Goal: Register for event/course

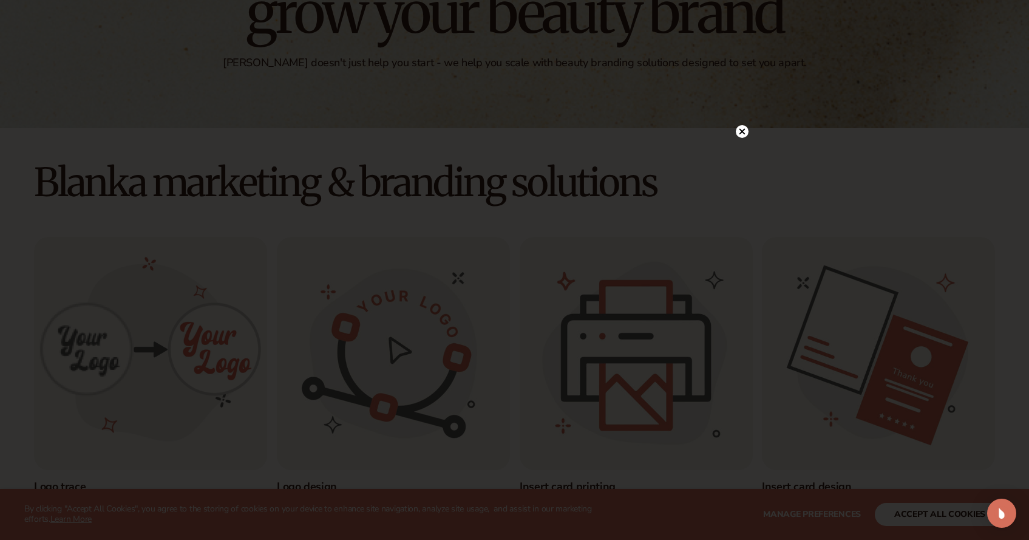
scroll to position [217, 0]
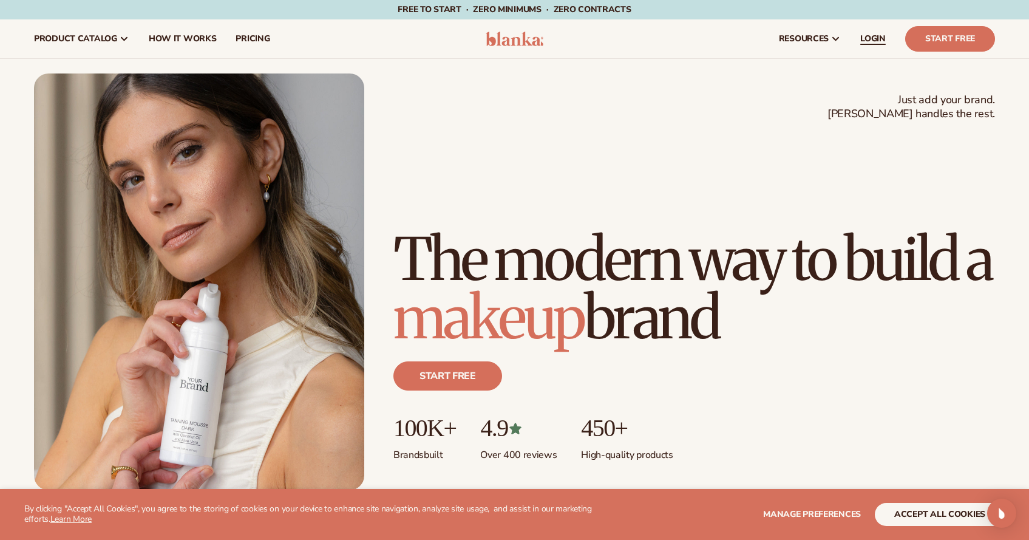
click at [883, 38] on span "LOGIN" at bounding box center [872, 39] width 25 height 10
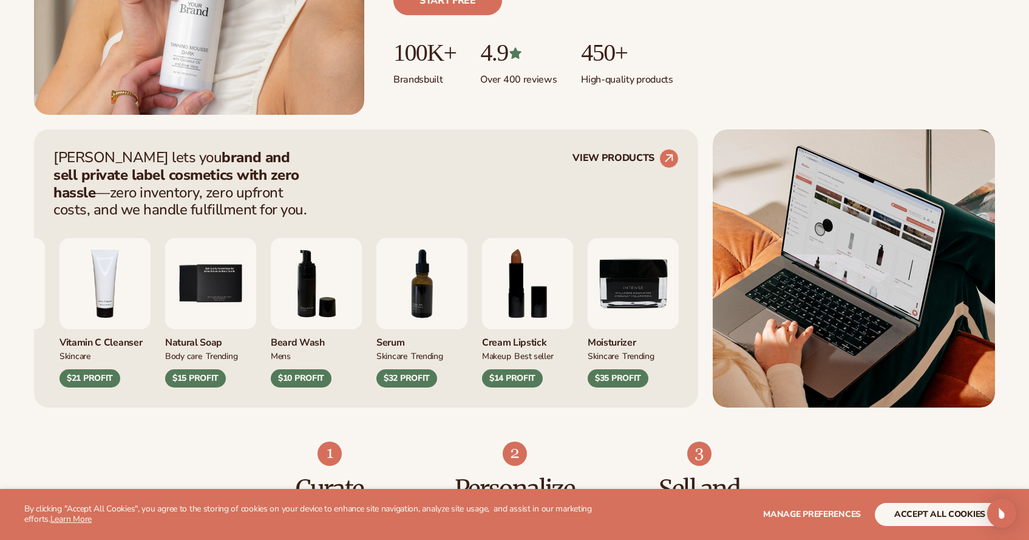
scroll to position [378, 0]
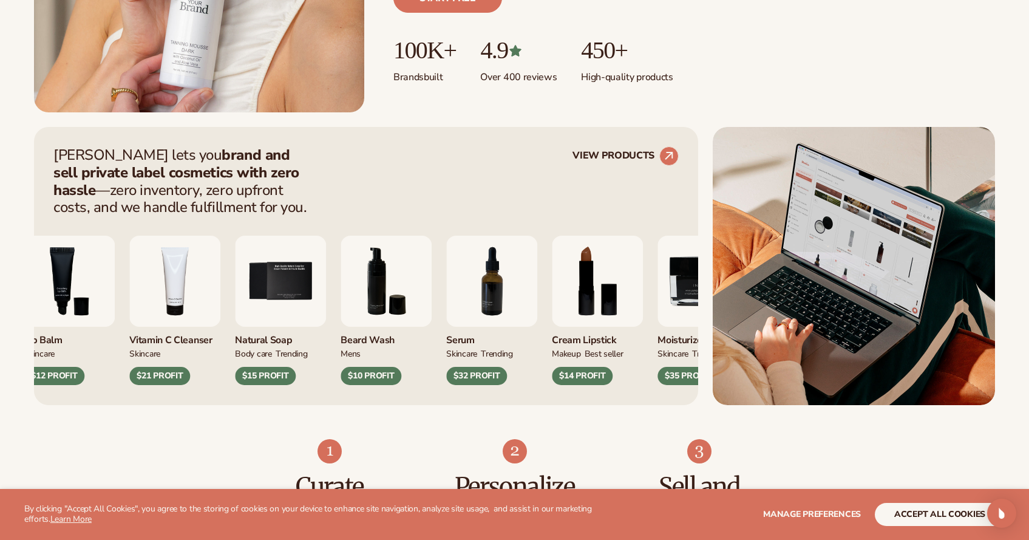
click at [286, 288] on div "Moisturizer SKINCARE $17 PROFIT Lip Balm SKINCARE $12 PROFIT mens" at bounding box center [230, 309] width 625 height 149
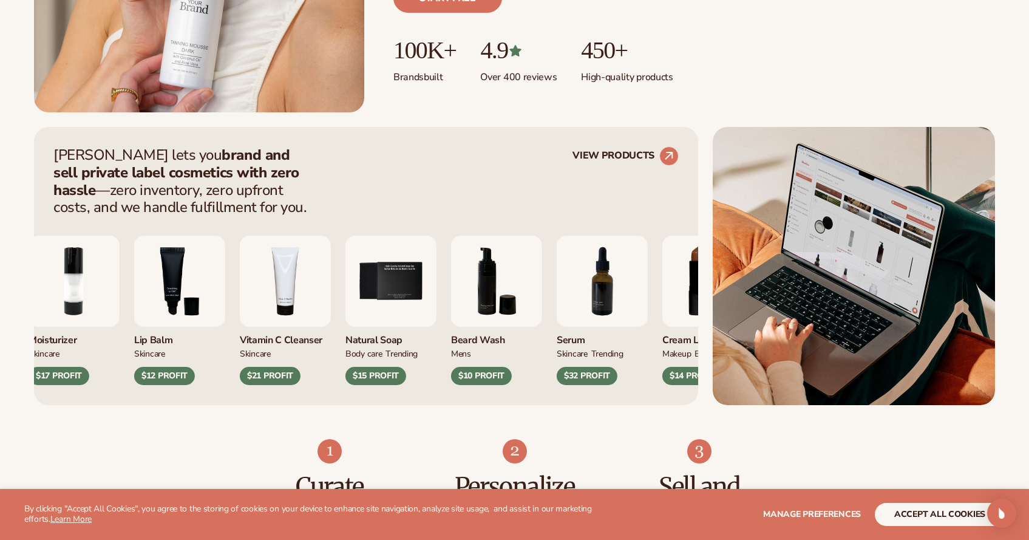
click at [271, 295] on div "Moisturizer SKINCARE $17 PROFIT Lip Balm SKINCARE $12 PROFIT mens" at bounding box center [341, 309] width 625 height 149
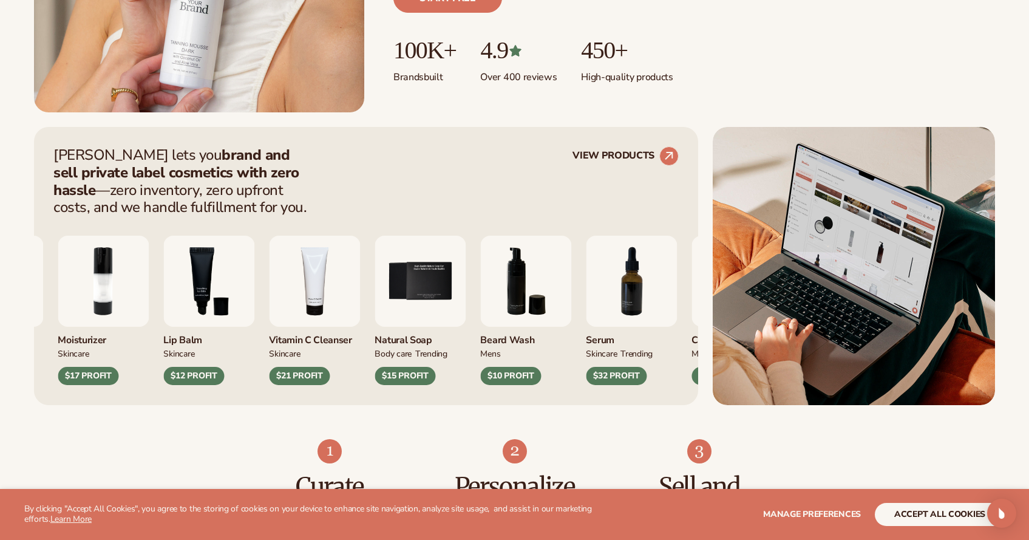
click at [271, 295] on div "Lip Gloss MAKEUP $16 PROFIT Moisturizer SKINCARE $17 PROFIT" at bounding box center [264, 309] width 625 height 149
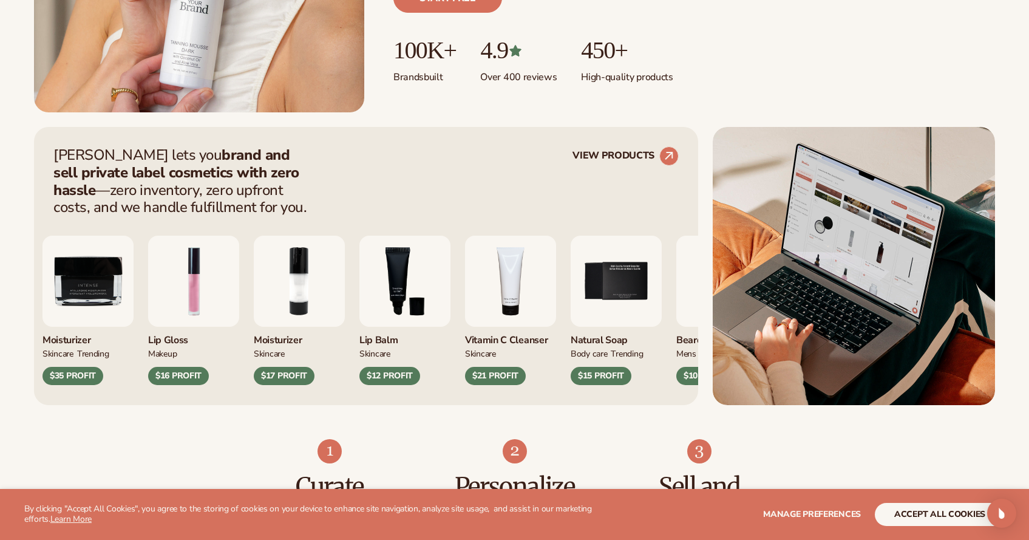
click at [325, 296] on img "2 / 9" at bounding box center [299, 280] width 91 height 91
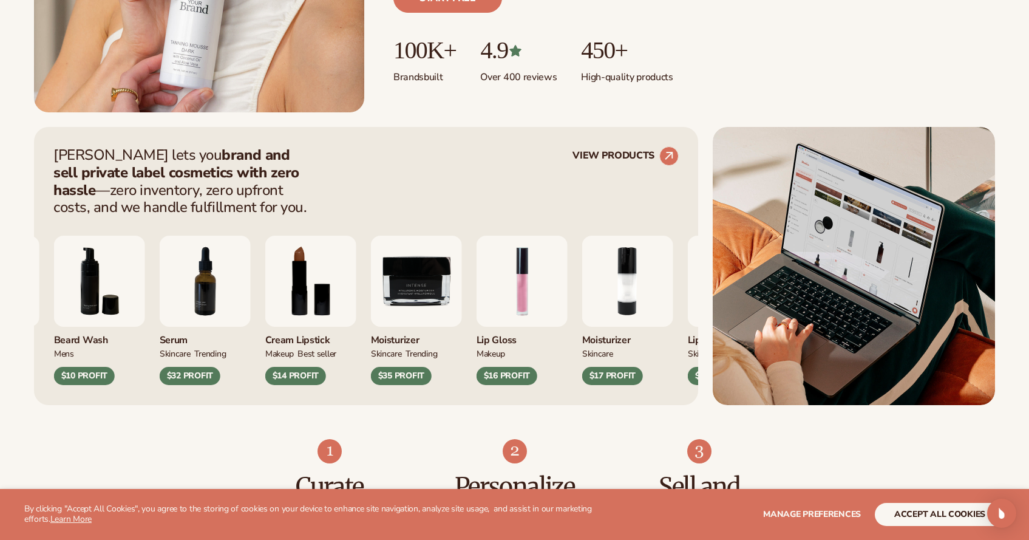
click at [314, 280] on img "8 / 9" at bounding box center [310, 280] width 91 height 91
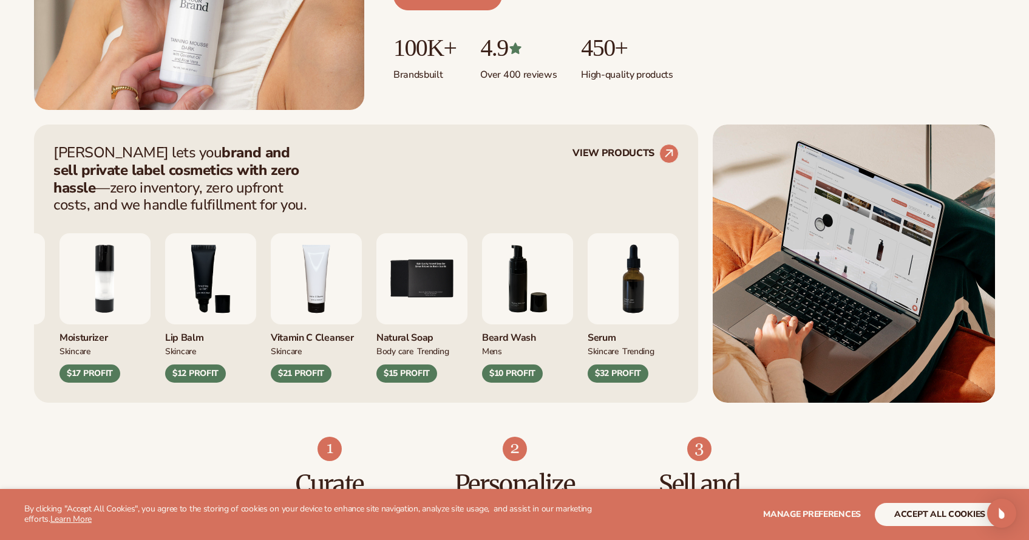
scroll to position [382, 0]
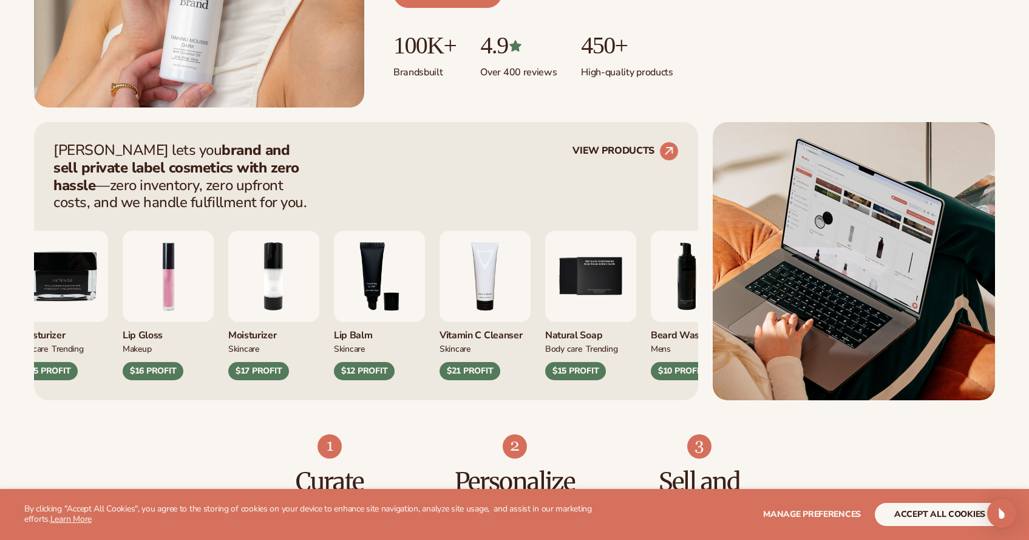
click at [430, 288] on div "Moisturizer SKINCARE TRENDING $35 PROFIT Lip Gloss MAKEUP $16 PROFIT mens" at bounding box center [329, 305] width 625 height 149
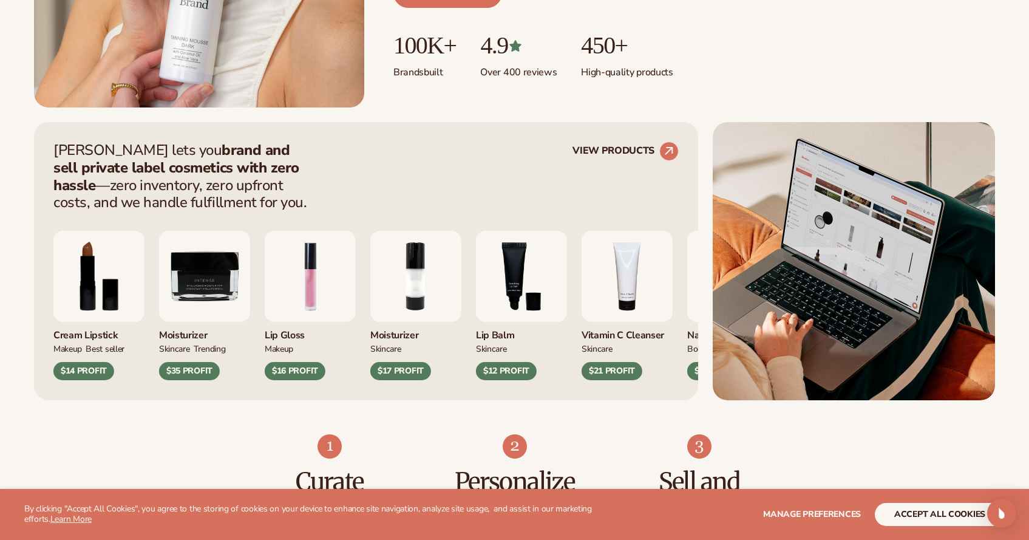
click at [368, 296] on div "Cream Lipstick MAKEUP BEST SELLER $14 PROFIT Moisturizer SKINCARE TRENDING mens" at bounding box center [365, 305] width 625 height 149
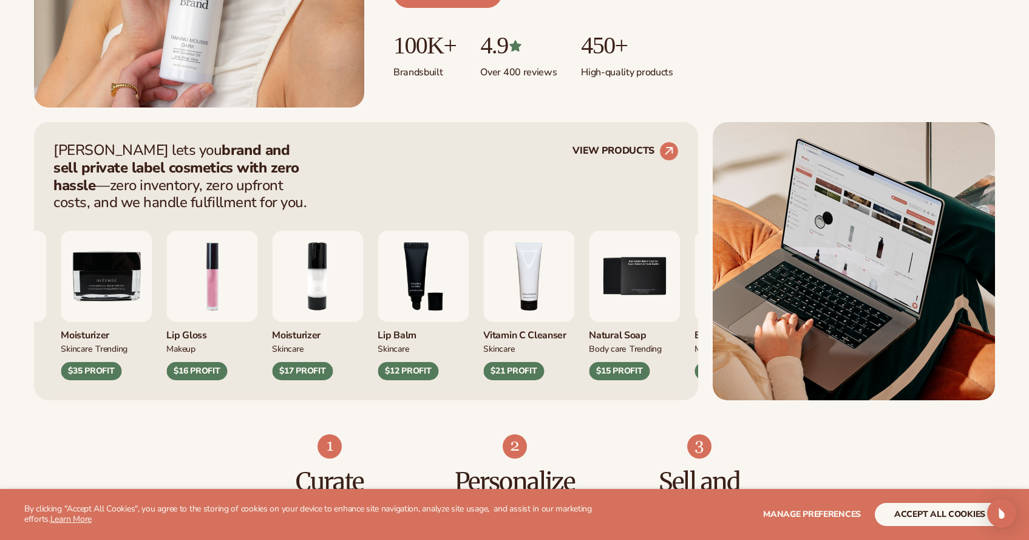
click at [337, 292] on div "Cream Lipstick MAKEUP BEST SELLER $14 PROFIT Moisturizer SKINCARE TRENDING mens" at bounding box center [267, 305] width 625 height 149
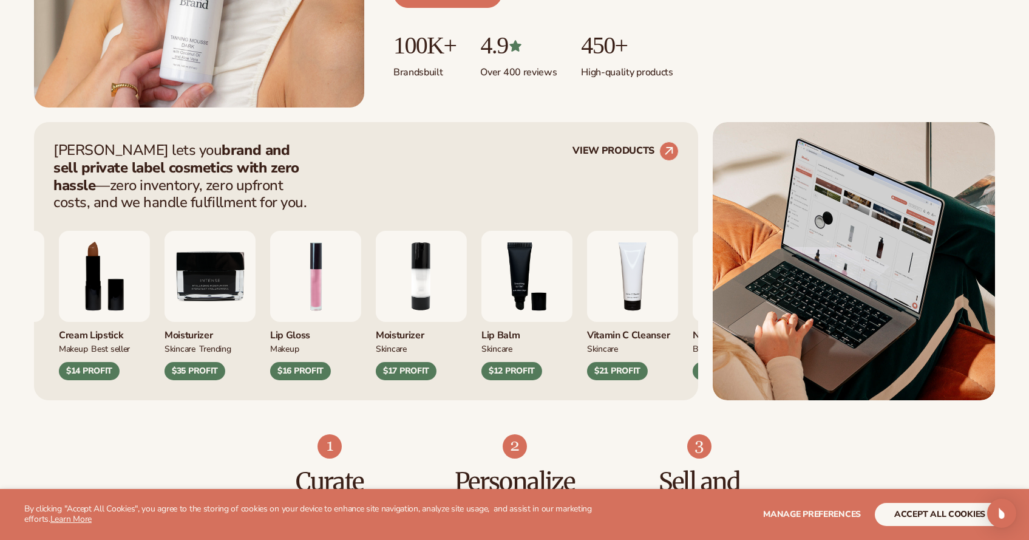
click at [517, 288] on img "3 / 9" at bounding box center [526, 276] width 91 height 91
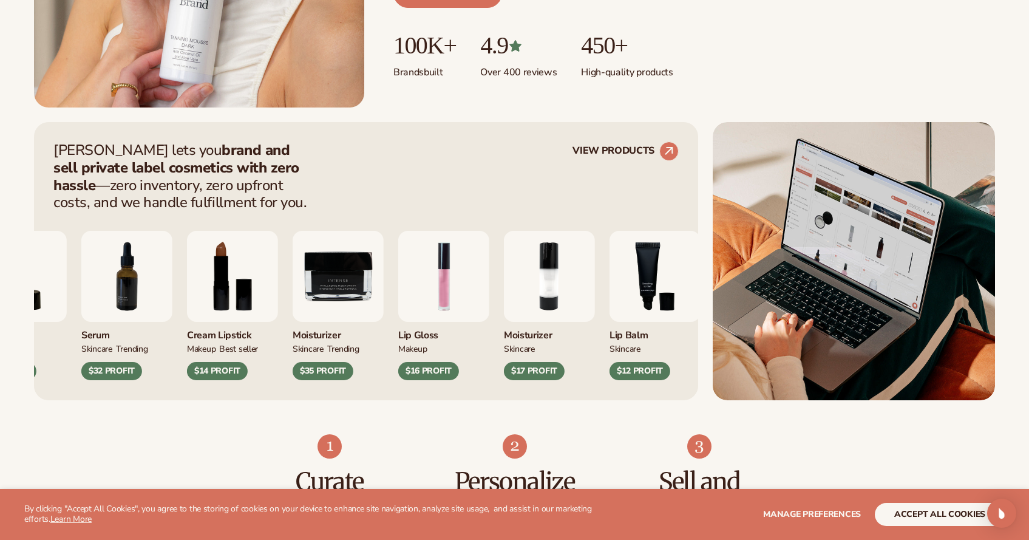
click at [228, 288] on img "8 / 9" at bounding box center [232, 276] width 91 height 91
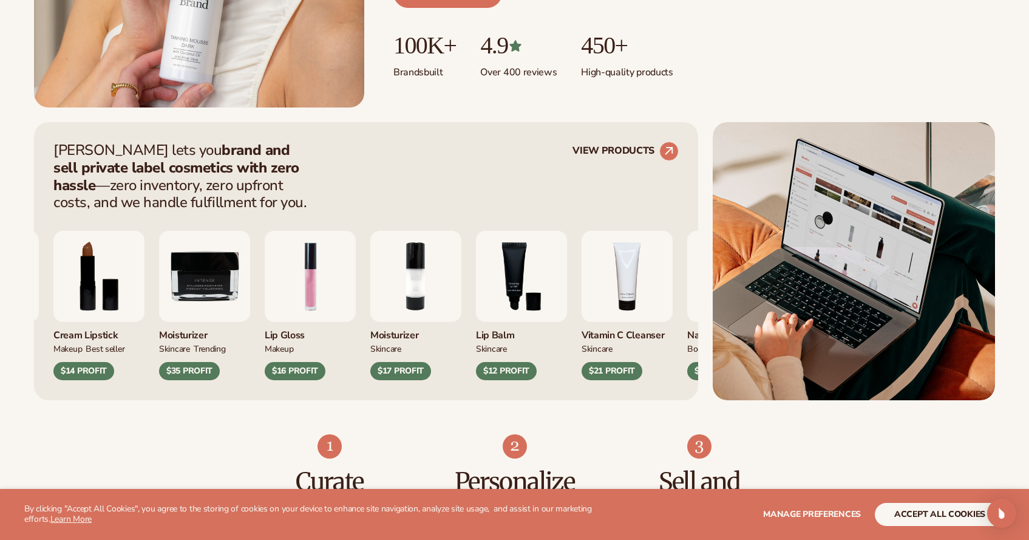
click at [250, 288] on img "9 / 9" at bounding box center [204, 276] width 91 height 91
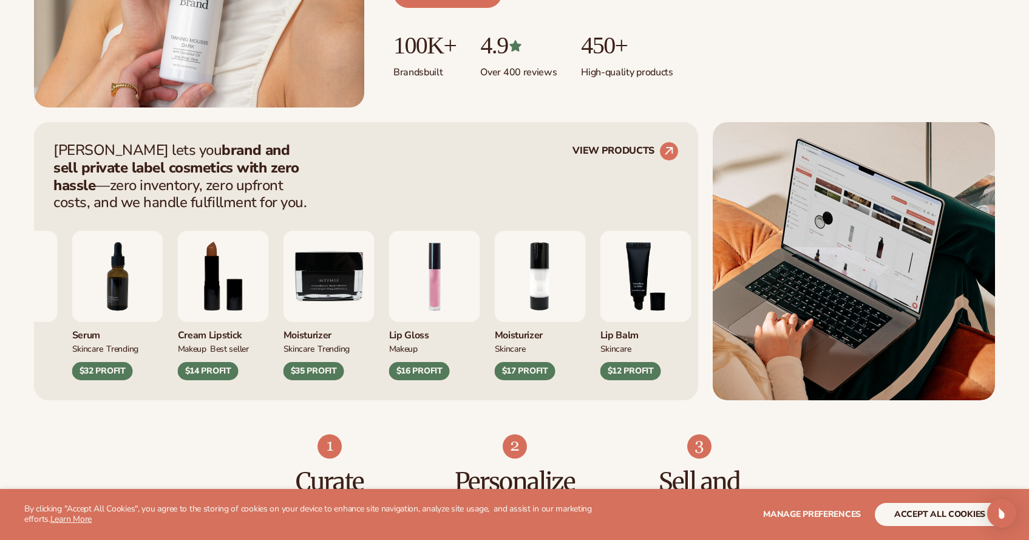
click at [320, 294] on img "9 / 9" at bounding box center [328, 276] width 91 height 91
click at [322, 368] on div "$35 PROFIT" at bounding box center [313, 371] width 61 height 18
click at [324, 294] on img "9 / 9" at bounding box center [328, 276] width 91 height 91
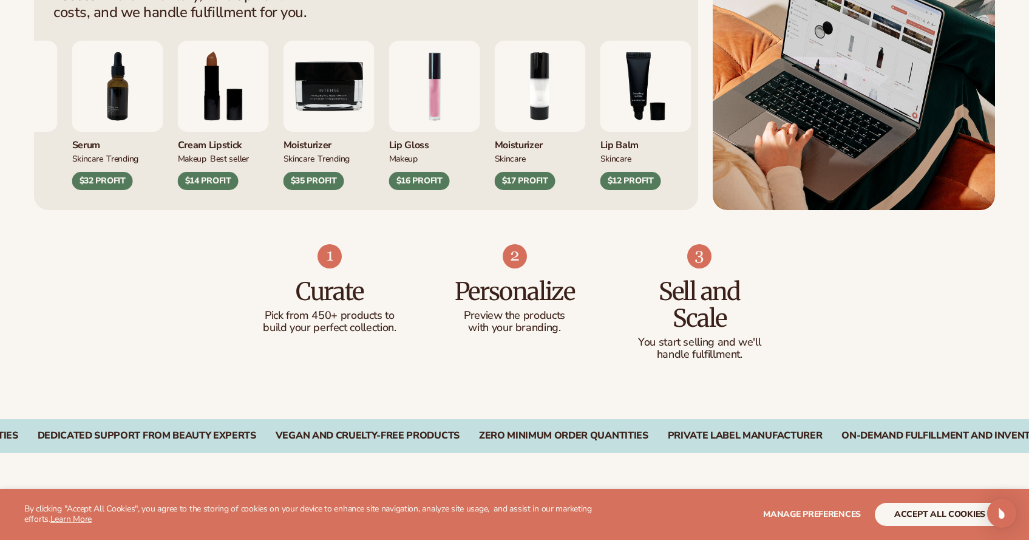
scroll to position [0, 0]
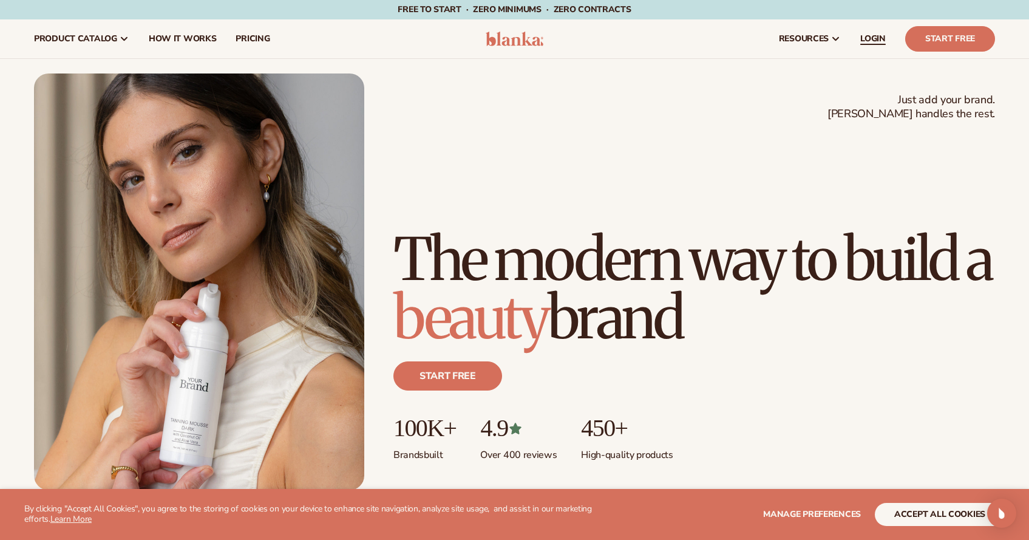
click at [867, 38] on span "LOGIN" at bounding box center [872, 39] width 25 height 10
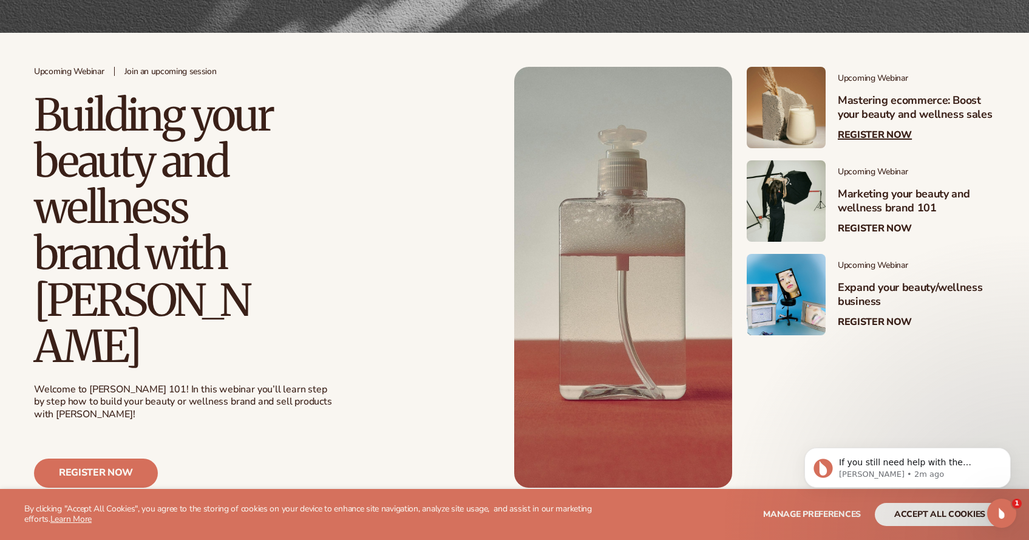
click at [867, 134] on link "Register Now" at bounding box center [875, 135] width 74 height 12
click at [902, 226] on link "Register Now" at bounding box center [875, 229] width 74 height 12
